Goal: Communication & Community: Answer question/provide support

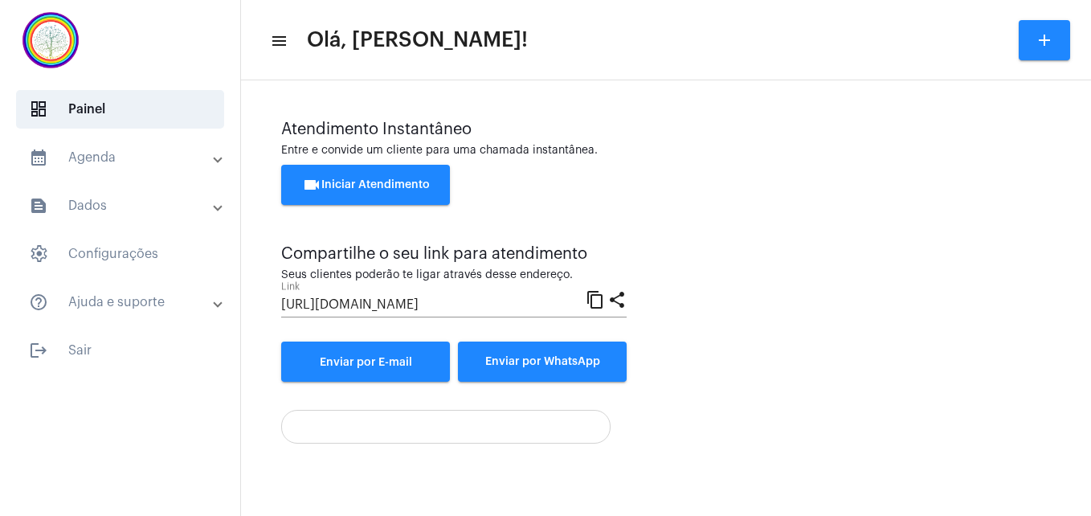
click at [350, 190] on button "videocam Iniciar Atendimento" at bounding box center [365, 185] width 169 height 40
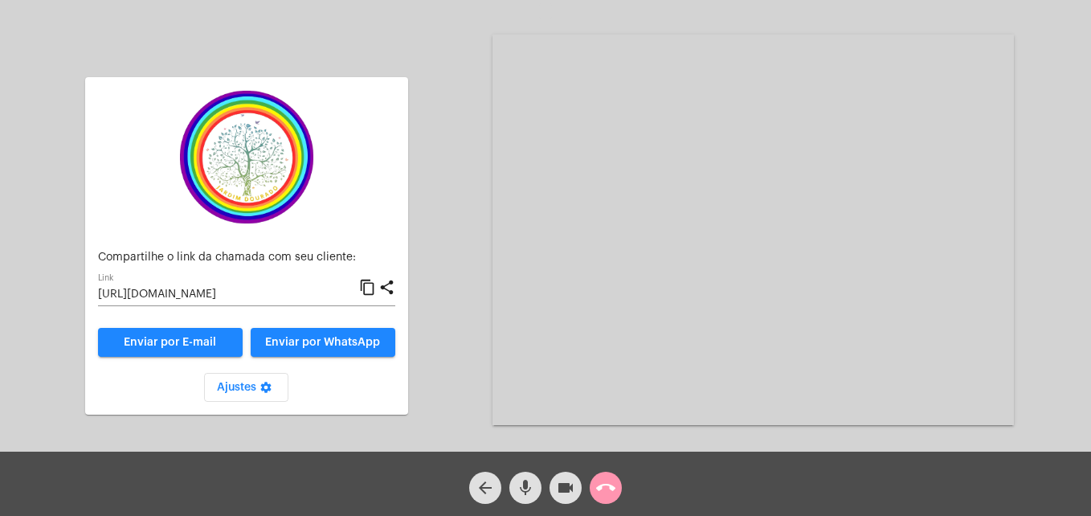
click at [371, 282] on mat-icon "content_copy" at bounding box center [367, 287] width 17 height 19
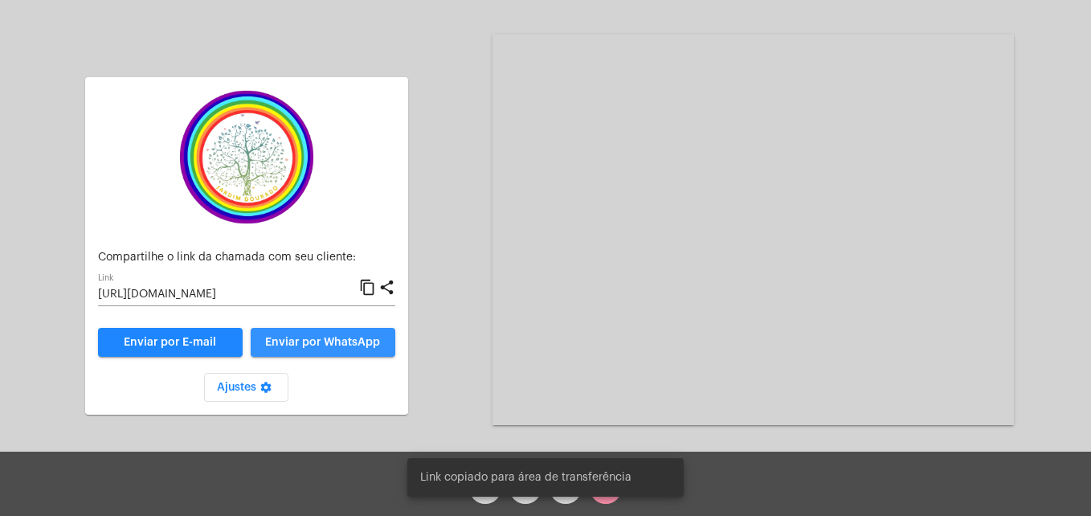
click at [354, 340] on span "Enviar por WhatsApp" at bounding box center [322, 342] width 115 height 11
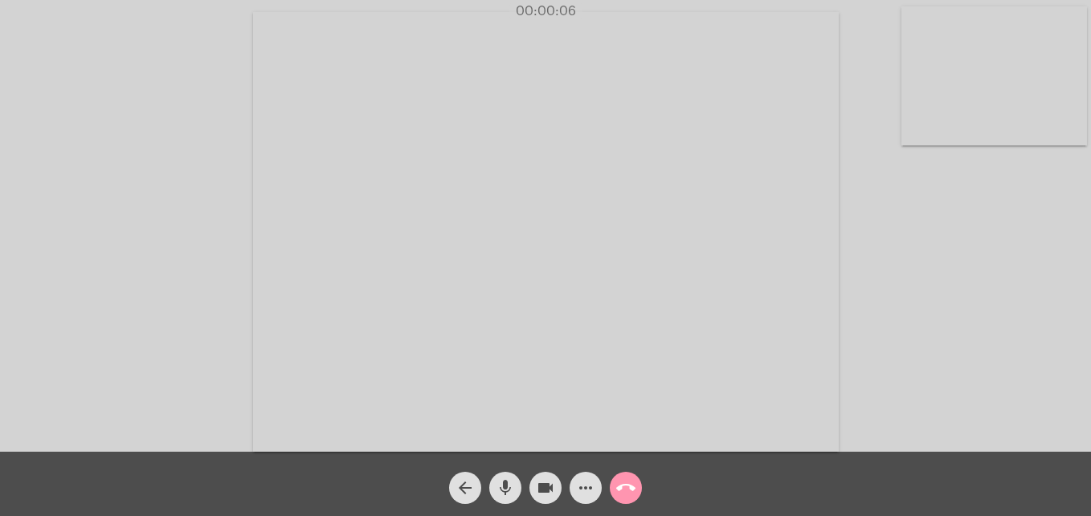
click at [933, 116] on video at bounding box center [994, 75] width 186 height 139
click at [430, 427] on video at bounding box center [691, 229] width 586 height 439
